Goal: Task Accomplishment & Management: Use online tool/utility

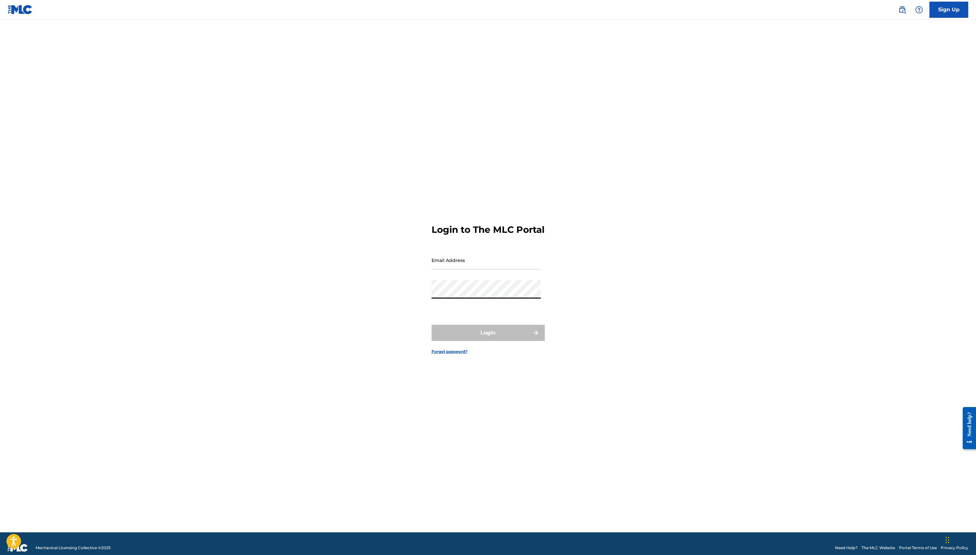
type input "[EMAIL_ADDRESS][DOMAIN_NAME]"
click at [491, 336] on button "Login" at bounding box center [488, 333] width 113 height 16
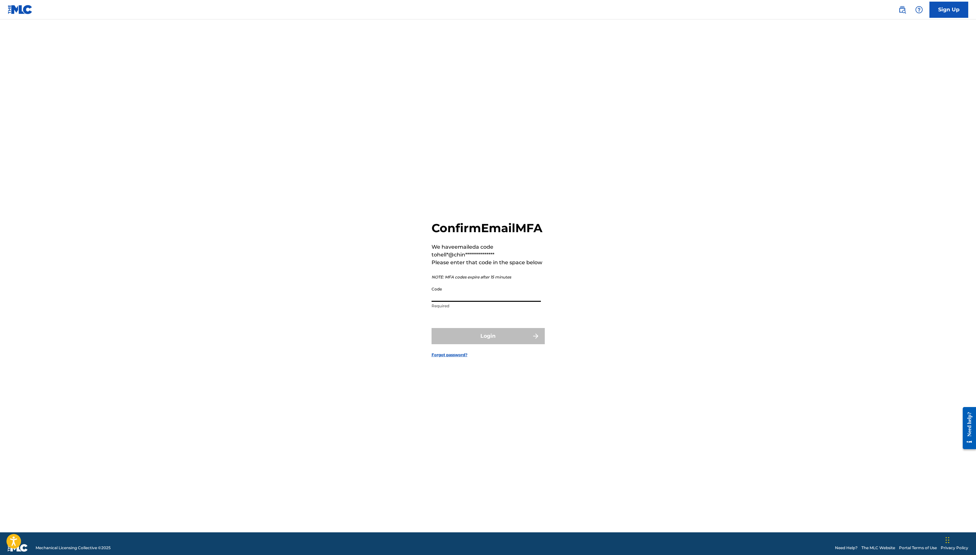
click at [485, 302] on input "Code" at bounding box center [486, 292] width 109 height 18
click at [458, 302] on input "Code" at bounding box center [486, 292] width 109 height 18
paste input "744428"
type input "744428"
click at [461, 335] on button "Login" at bounding box center [488, 336] width 113 height 16
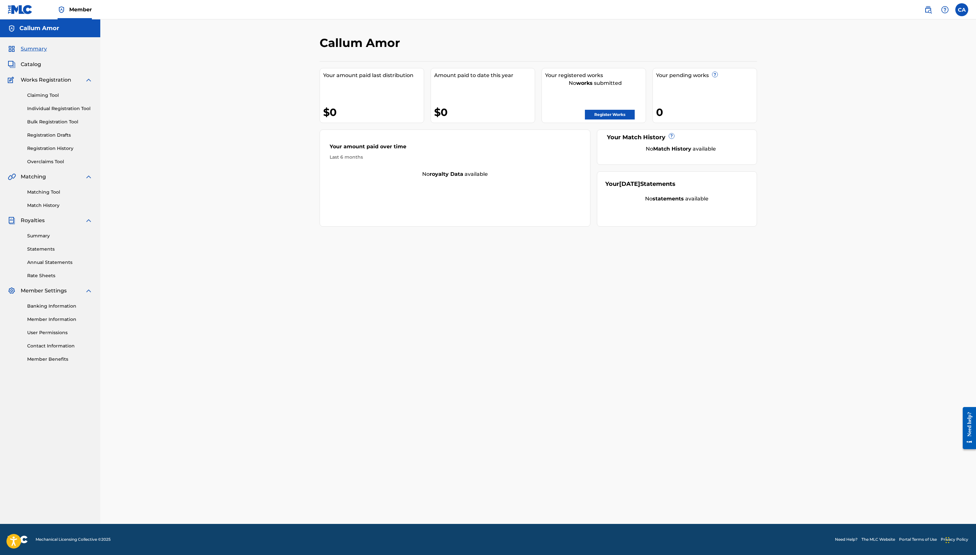
click at [55, 195] on link "Matching Tool" at bounding box center [59, 192] width 65 height 7
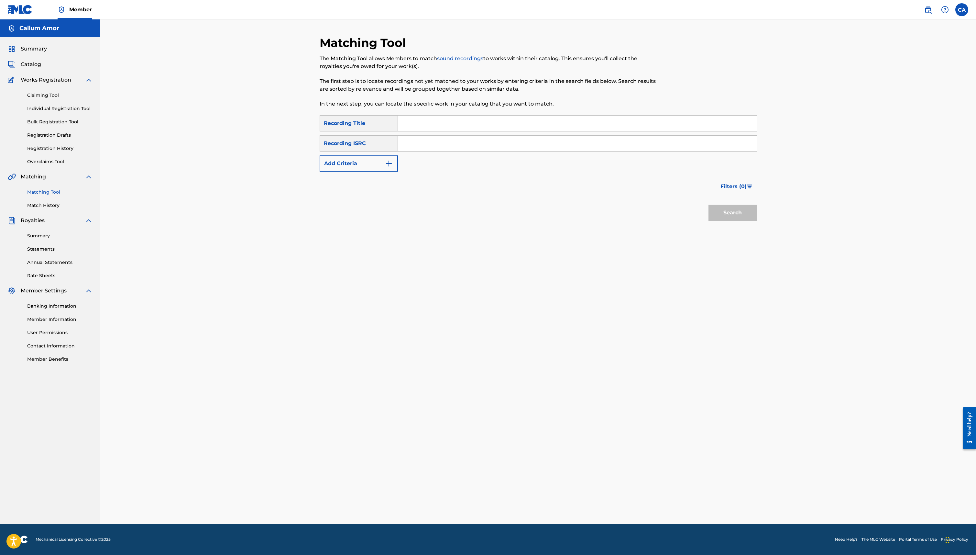
click at [494, 123] on input "Search Form" at bounding box center [577, 124] width 359 height 16
type input "kingmaker"
click at [376, 157] on button "Add Criteria" at bounding box center [359, 163] width 78 height 16
click at [384, 166] on div "Writer" at bounding box center [353, 163] width 66 height 12
click at [376, 183] on div "Recording Artist" at bounding box center [359, 180] width 78 height 16
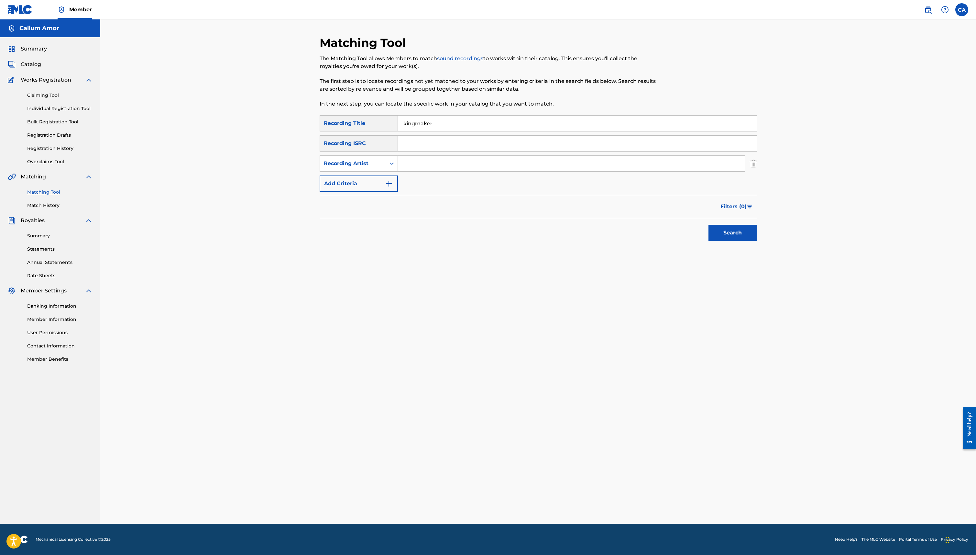
click at [436, 176] on div "SearchWithCriteria40386c03-a19e-4af1-a7eb-ea8134638bc1 Recording Title kingmake…" at bounding box center [539, 153] width 438 height 76
click at [437, 169] on input "Search Form" at bounding box center [571, 164] width 347 height 16
type input "[PERSON_NAME]"
click at [712, 227] on button "Search" at bounding box center [733, 233] width 49 height 16
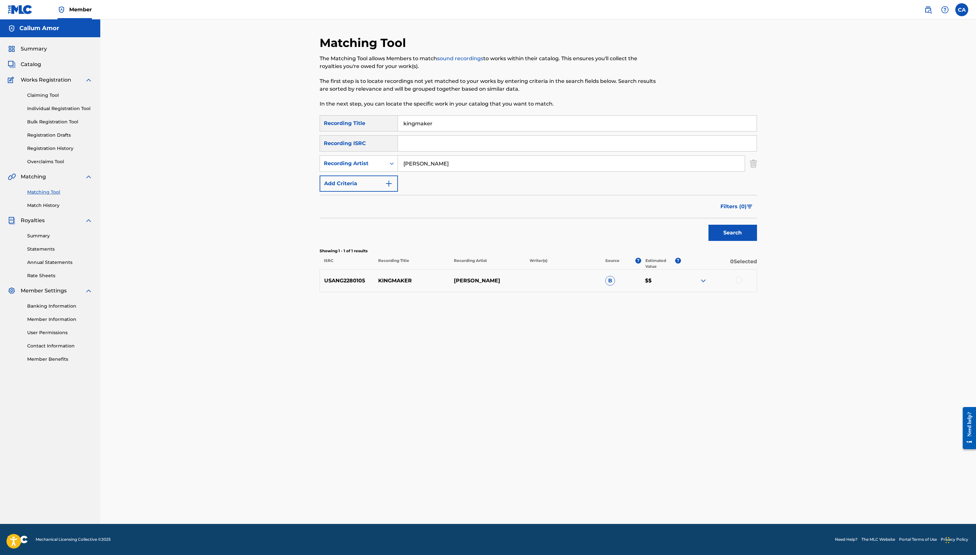
click at [446, 164] on input "[PERSON_NAME]" at bounding box center [571, 164] width 347 height 16
click at [447, 124] on input "kingmaker" at bounding box center [577, 124] width 359 height 16
click at [447, 123] on input "kingmaker" at bounding box center [577, 124] width 359 height 16
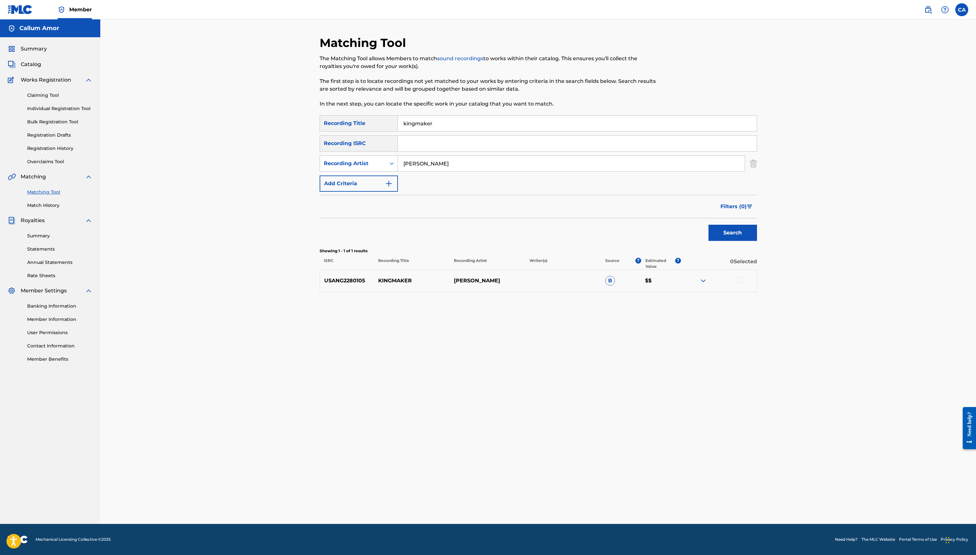
click at [447, 123] on input "kingmaker" at bounding box center [577, 124] width 359 height 16
paste input "THRENODY FOR EUROPE"
click at [741, 236] on button "Search" at bounding box center [733, 233] width 49 height 16
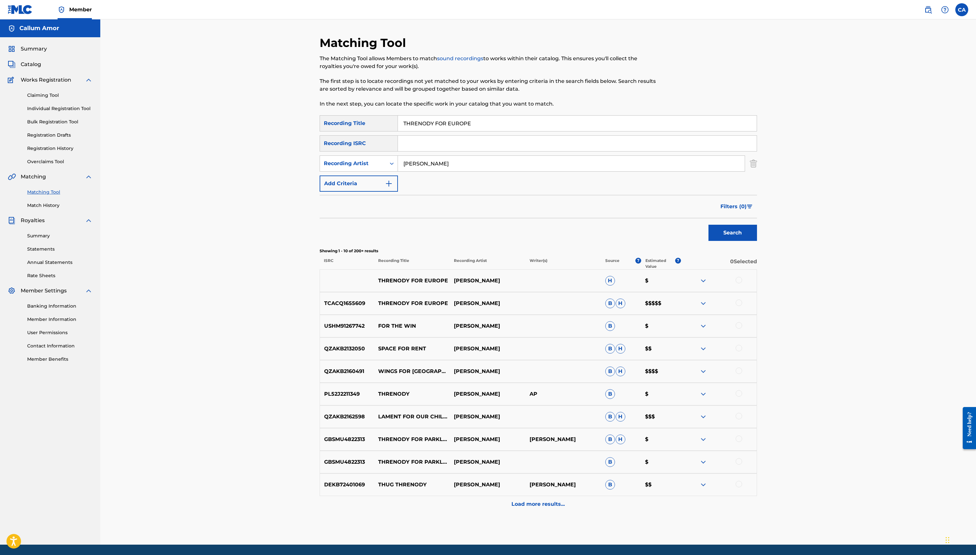
click at [469, 126] on input "THRENODY FOR EUROPE" at bounding box center [577, 124] width 359 height 16
drag, startPoint x: 523, startPoint y: 120, endPoint x: 449, endPoint y: 121, distance: 73.8
click at [449, 121] on input "Beautiful people (no vocals)" at bounding box center [577, 124] width 359 height 16
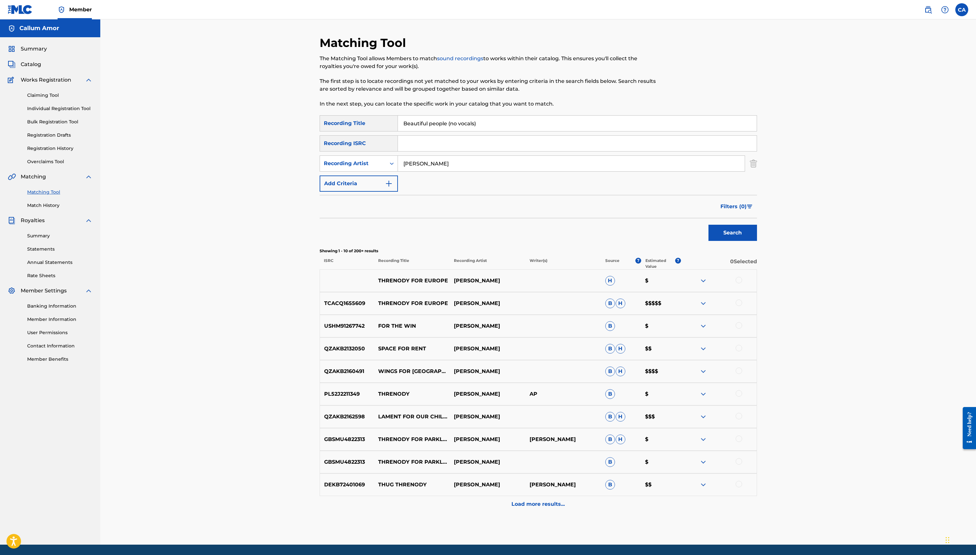
click at [449, 121] on input "Beautiful people (no vocals)" at bounding box center [577, 124] width 359 height 16
drag, startPoint x: 449, startPoint y: 124, endPoint x: 517, endPoint y: 124, distance: 67.6
click at [517, 124] on input "Beautiful people (no vocals)" at bounding box center [577, 124] width 359 height 16
click at [747, 227] on button "Search" at bounding box center [733, 233] width 49 height 16
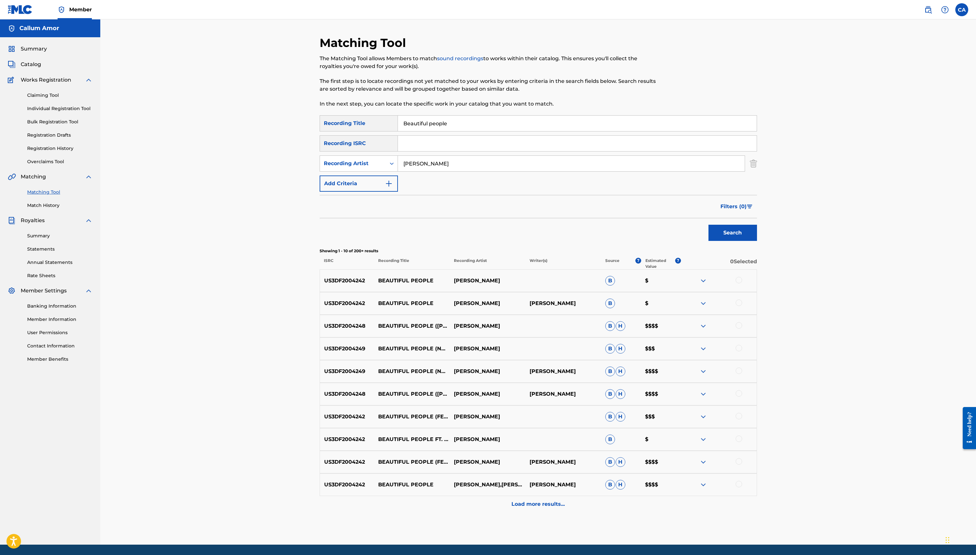
click at [467, 129] on input "Beautiful people" at bounding box center [577, 124] width 359 height 16
click at [709, 225] on button "Search" at bounding box center [733, 233] width 49 height 16
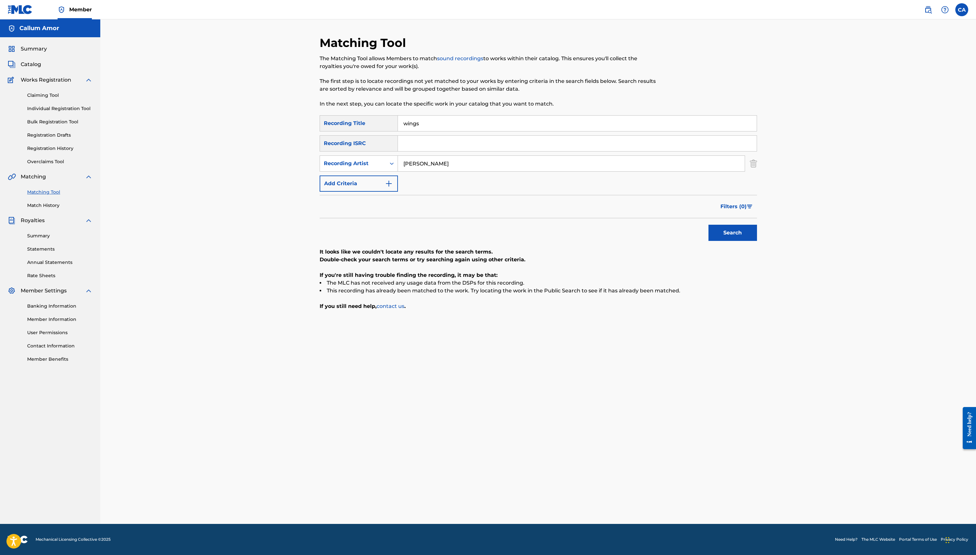
type input "wings"
click at [709, 225] on button "Search" at bounding box center [733, 233] width 49 height 16
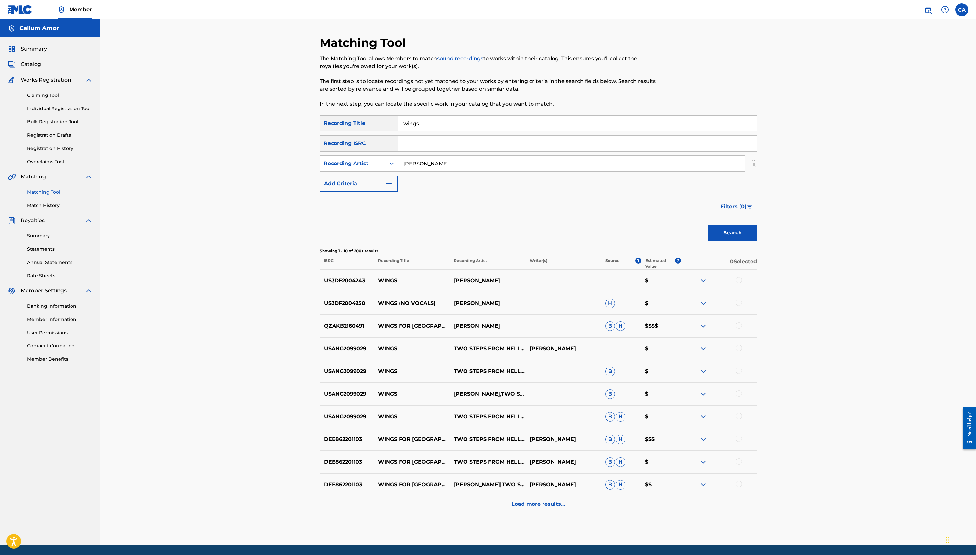
click at [747, 203] on button "Filters ( 0 )" at bounding box center [737, 206] width 40 height 16
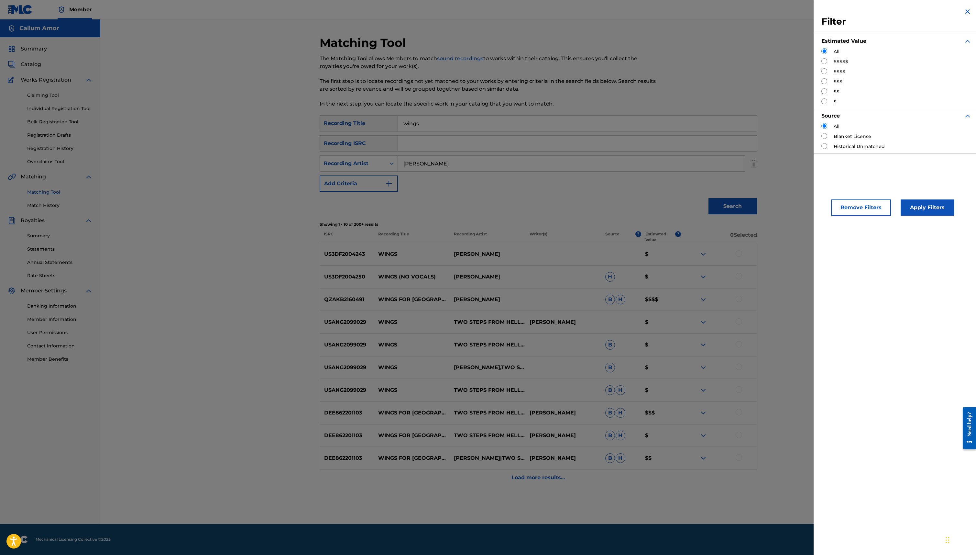
click at [831, 93] on div "$$" at bounding box center [897, 91] width 150 height 7
click at [824, 90] on input "Search Form" at bounding box center [825, 91] width 6 height 6
radio input "true"
click at [913, 212] on button "Apply Filters" at bounding box center [927, 207] width 53 height 16
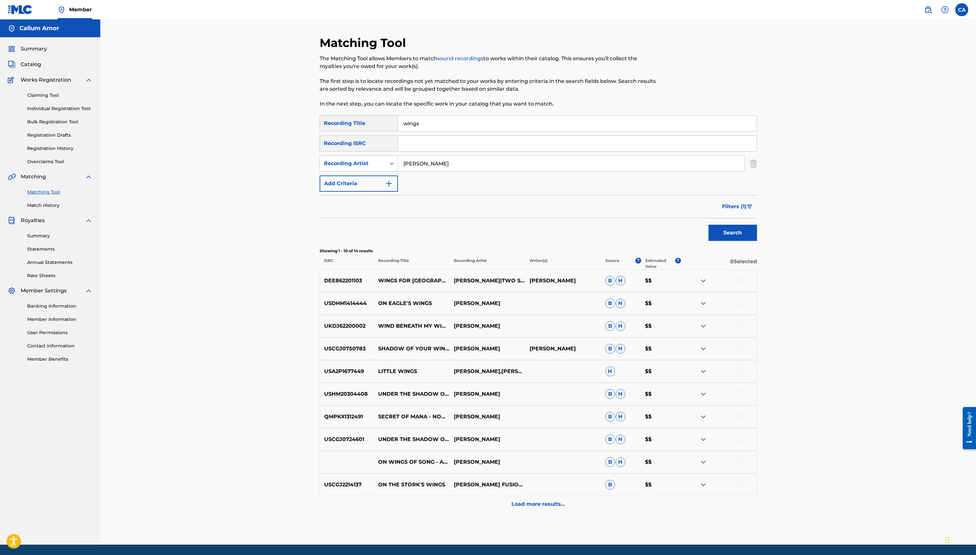
click at [441, 125] on input "wings" at bounding box center [577, 124] width 359 height 16
click at [440, 125] on input "wings" at bounding box center [577, 124] width 359 height 16
click at [721, 229] on button "Search" at bounding box center [733, 233] width 49 height 16
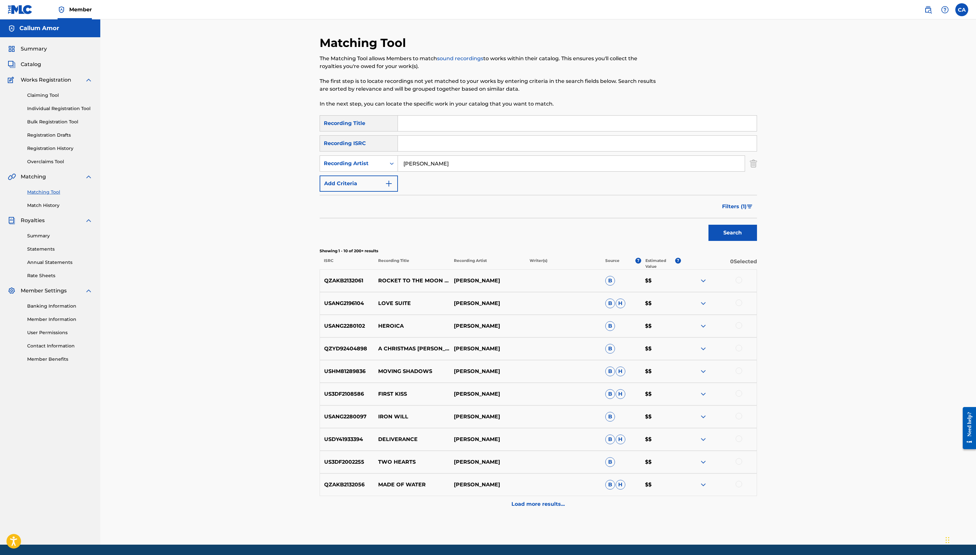
click at [515, 505] on p "Load more results..." at bounding box center [538, 504] width 53 height 8
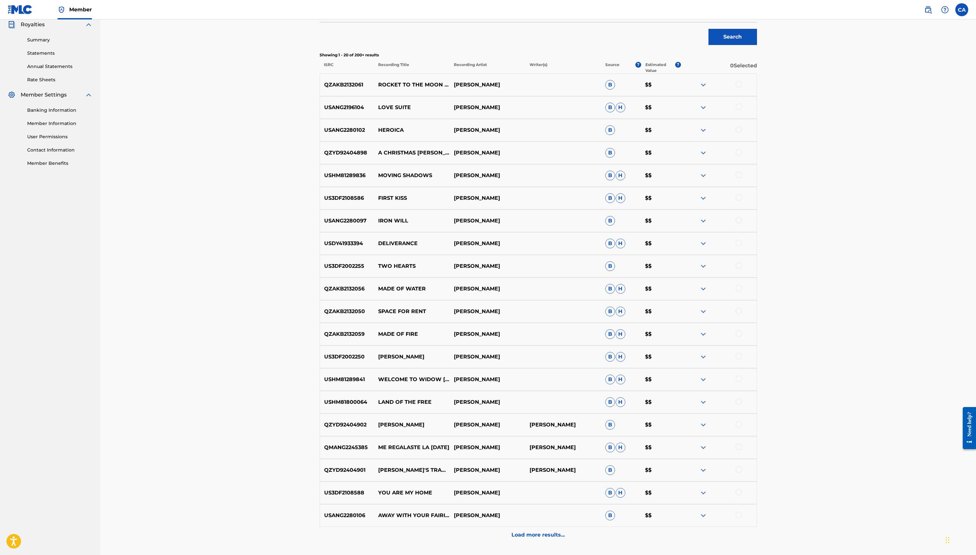
scroll to position [194, 0]
